Goal: Transaction & Acquisition: Purchase product/service

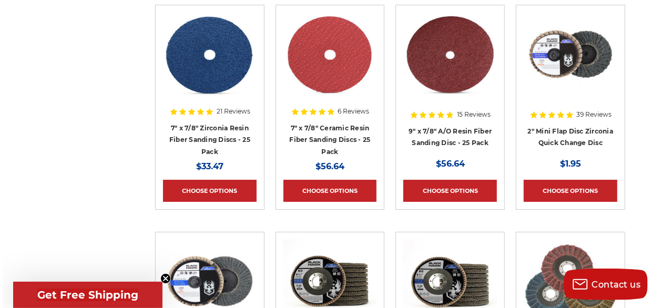
scroll to position [1755, 0]
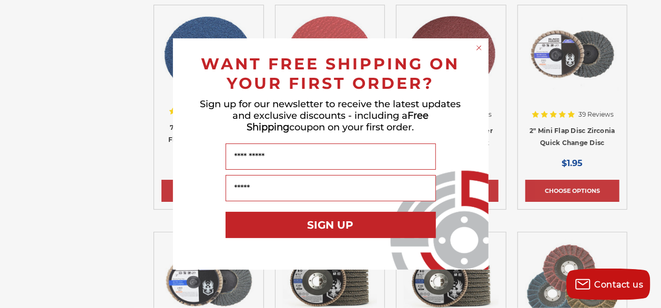
click at [477, 45] on circle "Close dialog" at bounding box center [479, 48] width 10 height 10
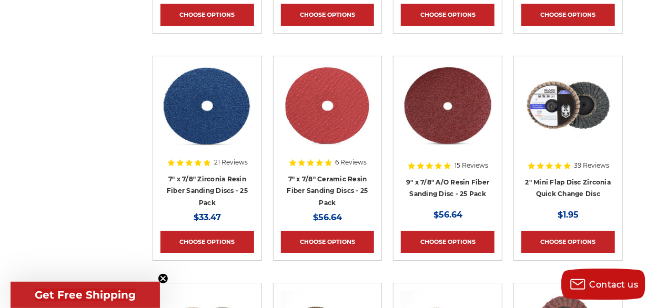
scroll to position [1753, 0]
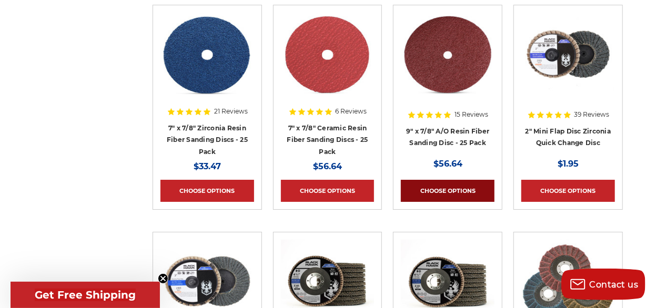
click at [438, 183] on link "Choose Options" at bounding box center [448, 191] width 94 height 22
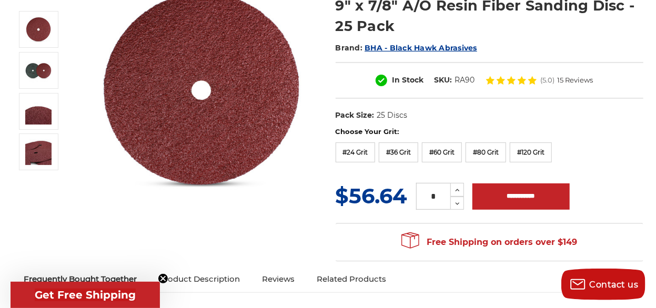
scroll to position [140, 0]
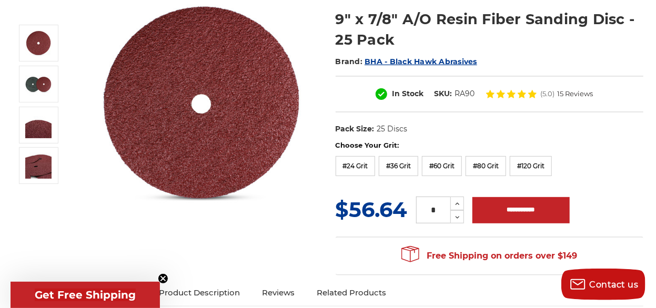
click at [231, 69] on img at bounding box center [201, 103] width 210 height 210
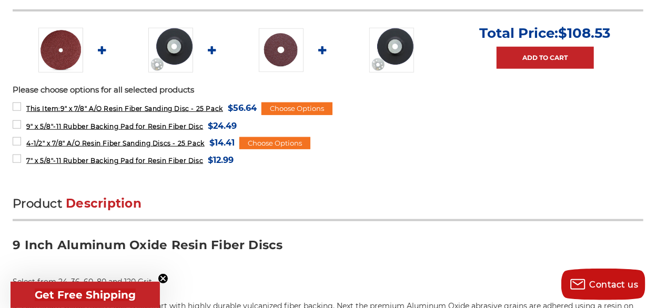
scroll to position [491, 0]
click at [297, 106] on div "Choose Options" at bounding box center [296, 109] width 71 height 13
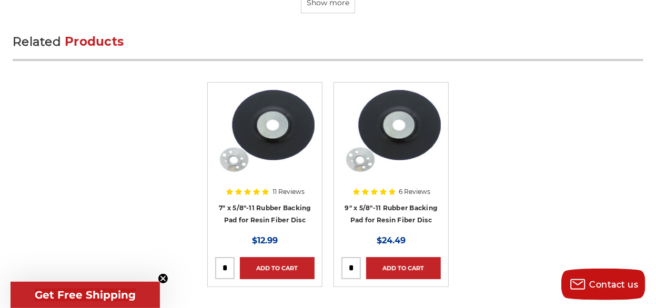
scroll to position [3464, 0]
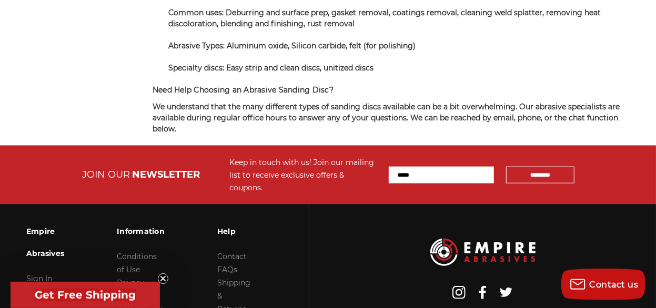
scroll to position [2454, 0]
